Goal: Information Seeking & Learning: Learn about a topic

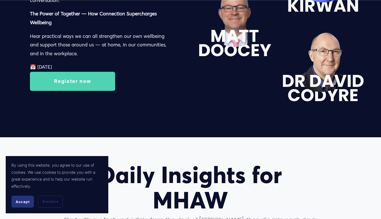
scroll to position [912, 0]
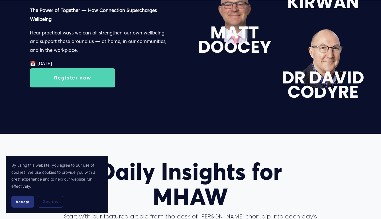
click at [21, 201] on span "Accept" at bounding box center [23, 202] width 14 height 4
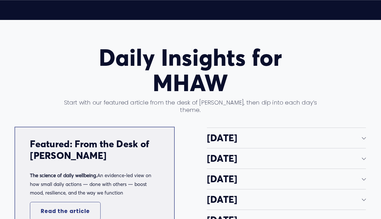
scroll to position [1055, 0]
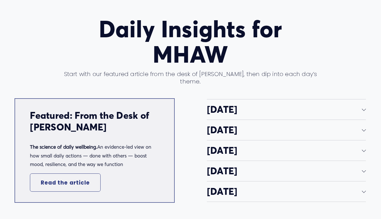
click at [364, 107] on div at bounding box center [364, 109] width 4 height 4
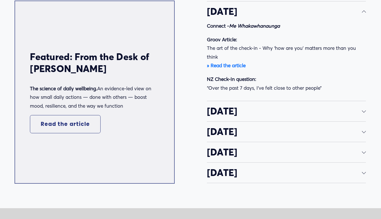
scroll to position [1169, 0]
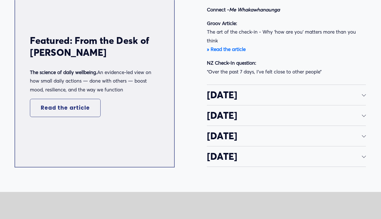
click at [364, 92] on div at bounding box center [364, 94] width 4 height 4
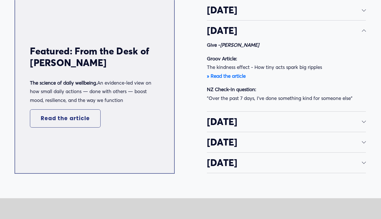
scroll to position [1141, 0]
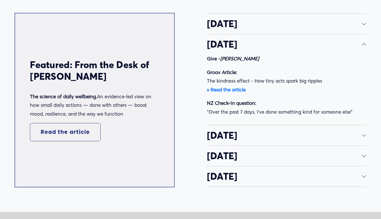
click at [364, 133] on div at bounding box center [364, 135] width 4 height 4
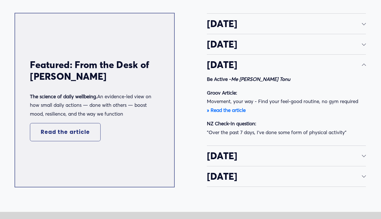
click at [364, 153] on div at bounding box center [364, 155] width 4 height 4
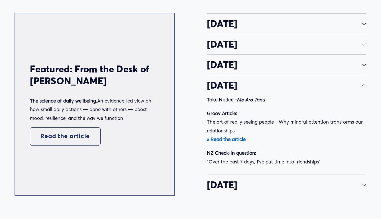
click at [364, 62] on div at bounding box center [364, 64] width 4 height 4
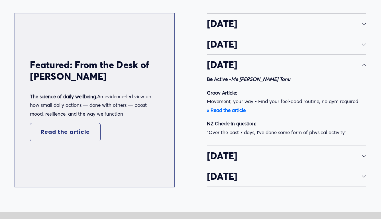
click at [364, 153] on div at bounding box center [364, 155] width 4 height 4
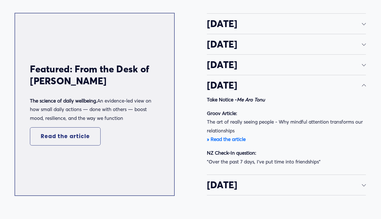
click at [363, 182] on div at bounding box center [364, 184] width 4 height 4
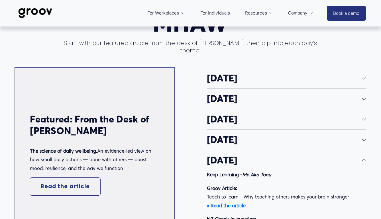
scroll to position [1172, 0]
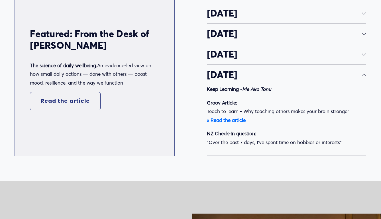
click at [229, 117] on strong "» Read the article" at bounding box center [226, 120] width 39 height 6
